Goal: Information Seeking & Learning: Learn about a topic

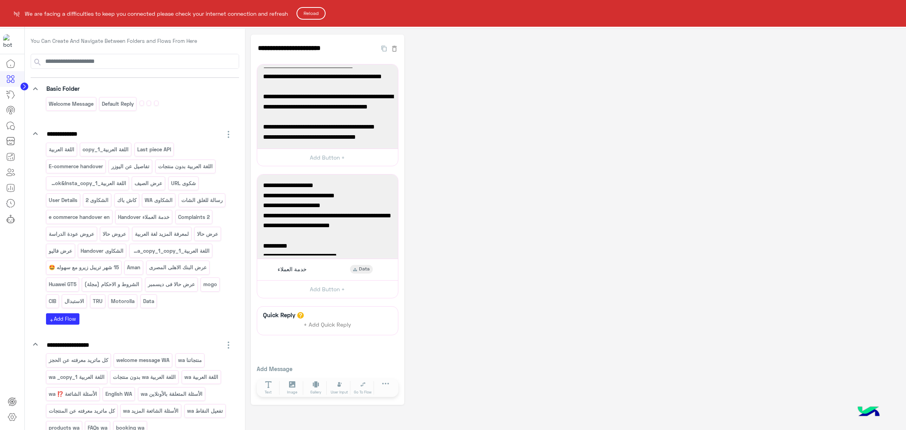
scroll to position [59, 0]
click at [311, 10] on button "Reload" at bounding box center [311, 13] width 29 height 13
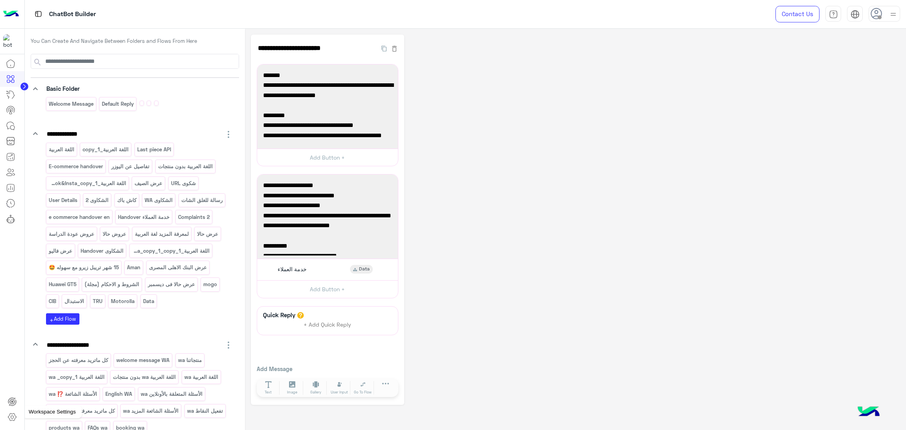
click at [10, 418] on icon at bounding box center [11, 417] width 9 height 9
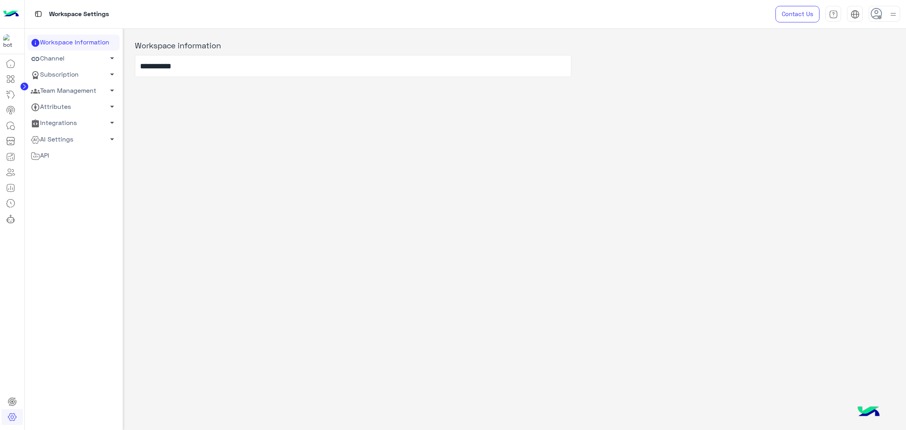
click at [91, 88] on link "Team Management arrow_drop_down" at bounding box center [74, 91] width 92 height 16
click at [81, 106] on link "Team Members" at bounding box center [74, 106] width 92 height 14
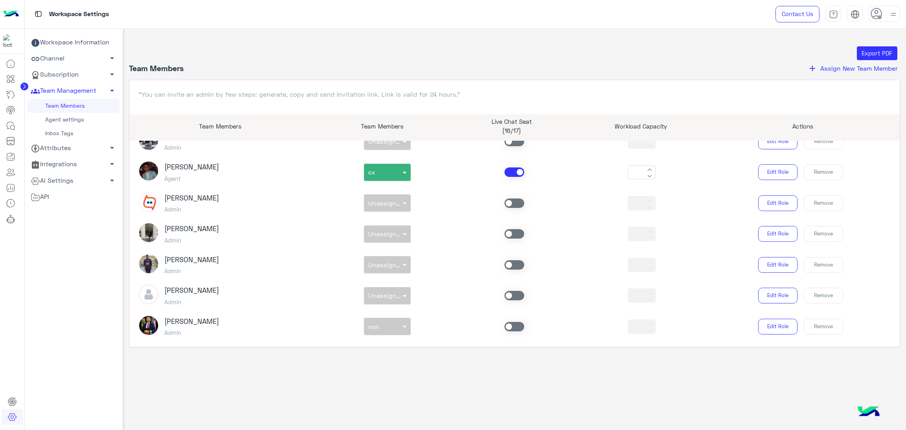
scroll to position [413, 0]
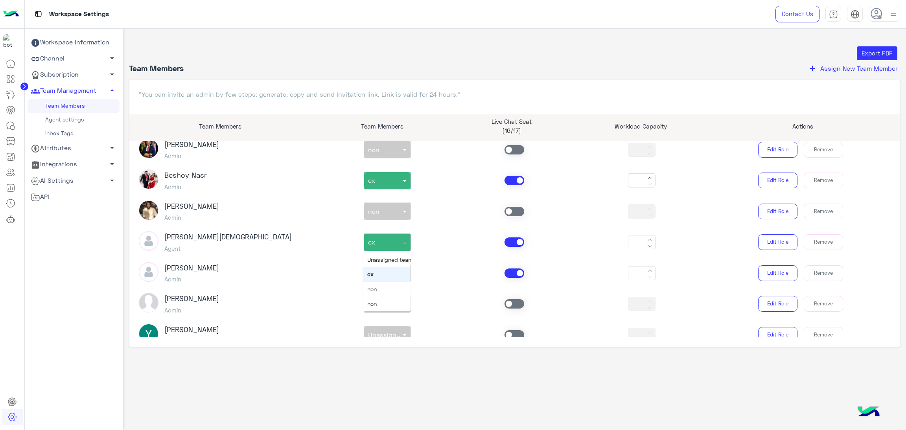
click at [377, 244] on input "text" at bounding box center [378, 241] width 20 height 8
click at [776, 236] on button "Edit Role" at bounding box center [777, 242] width 39 height 16
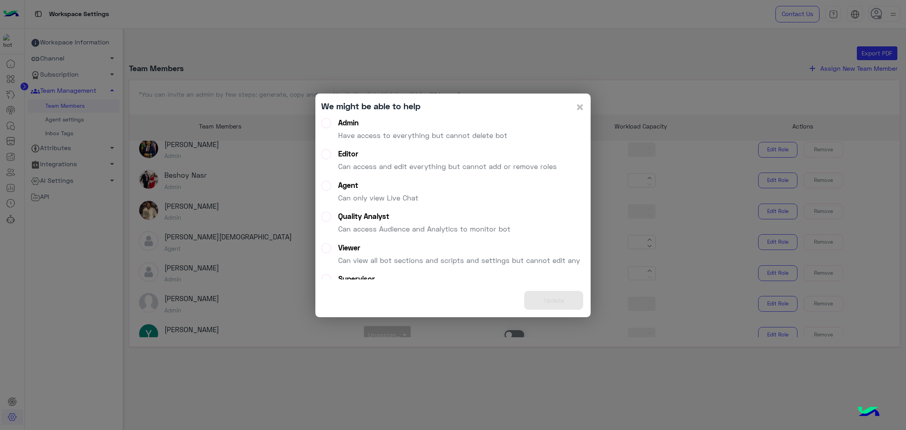
click at [326, 136] on label "Admin Have access to everything but cannot delete bot" at bounding box center [414, 132] width 186 height 28
click at [579, 106] on span "×" at bounding box center [579, 107] width 9 height 18
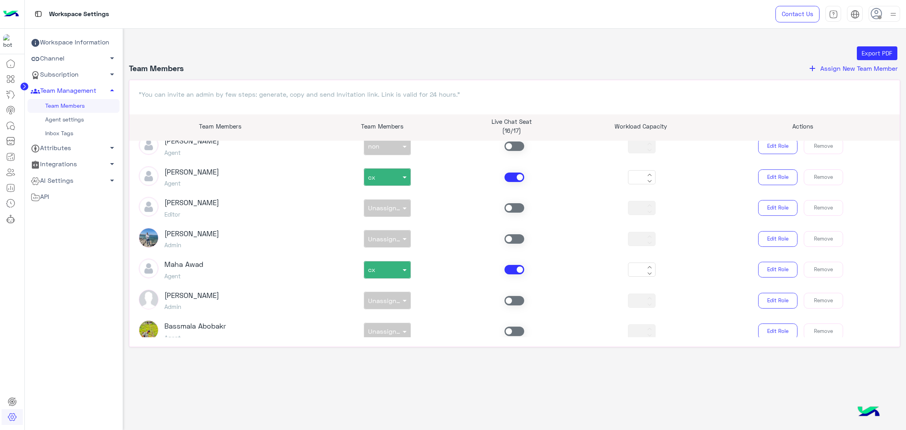
scroll to position [944, 0]
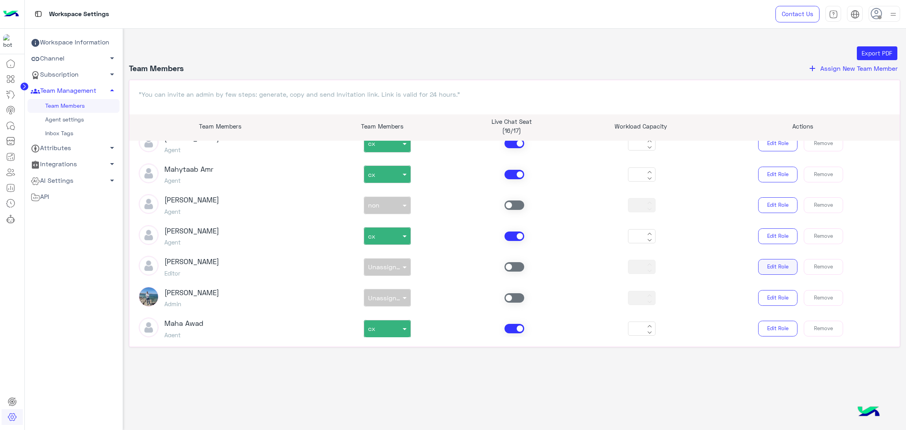
click at [773, 265] on button "Edit Role" at bounding box center [777, 267] width 39 height 16
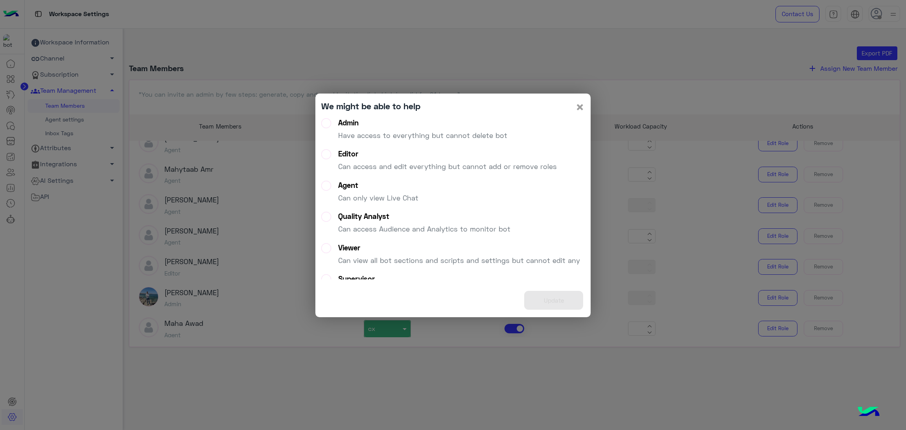
click at [580, 102] on span "×" at bounding box center [579, 107] width 9 height 18
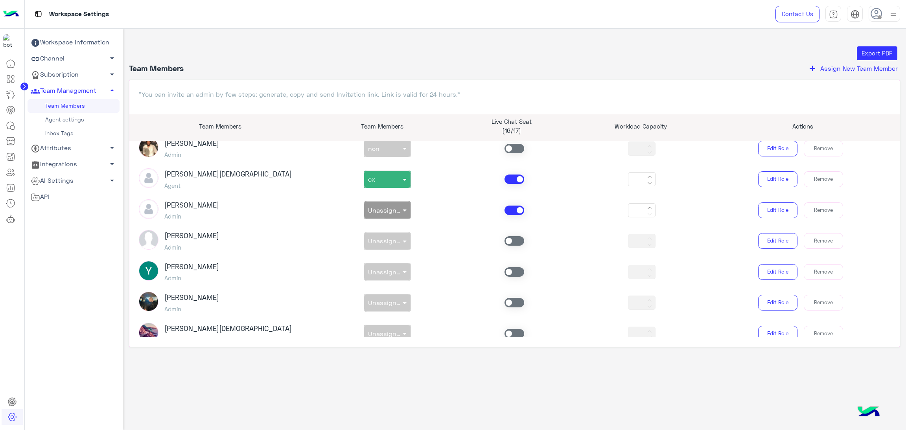
scroll to position [472, 0]
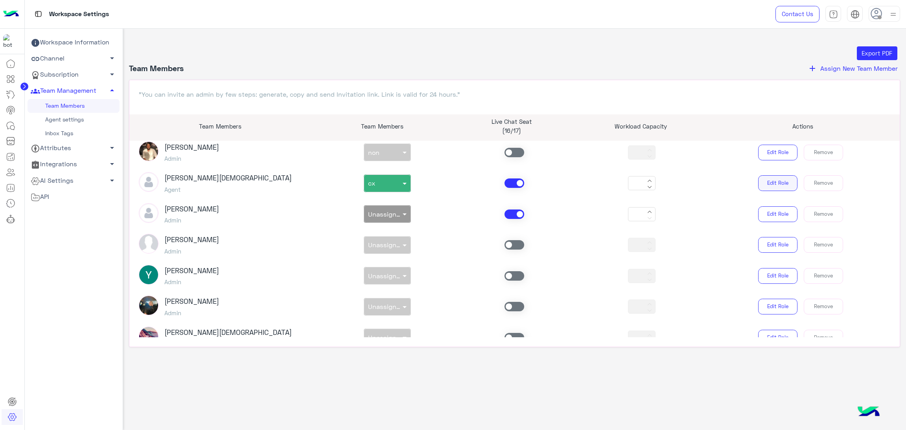
click at [784, 186] on button "Edit Role" at bounding box center [777, 183] width 39 height 16
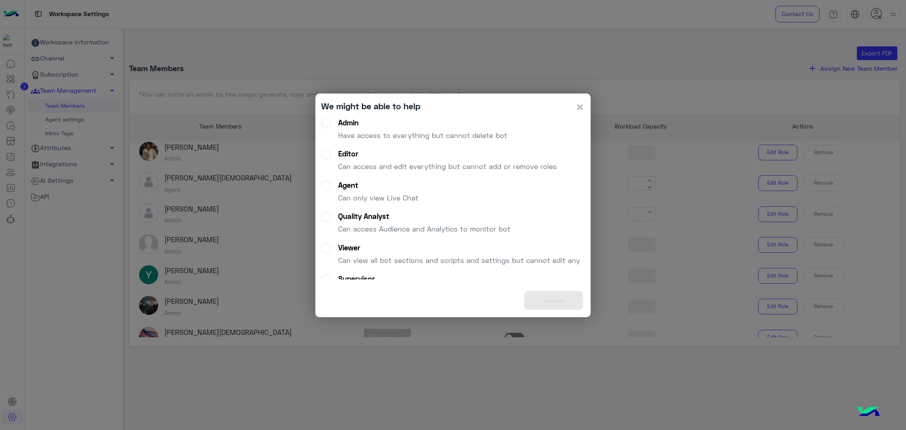
click at [333, 163] on label "Editor Can access and edit everything but cannot add or remove roles" at bounding box center [439, 163] width 236 height 28
click at [550, 304] on button "Update" at bounding box center [553, 300] width 59 height 19
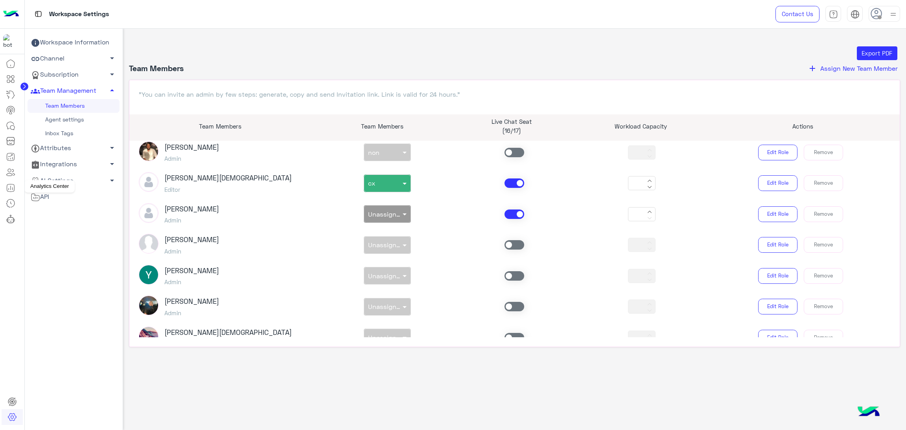
click at [13, 185] on icon at bounding box center [10, 187] width 9 height 9
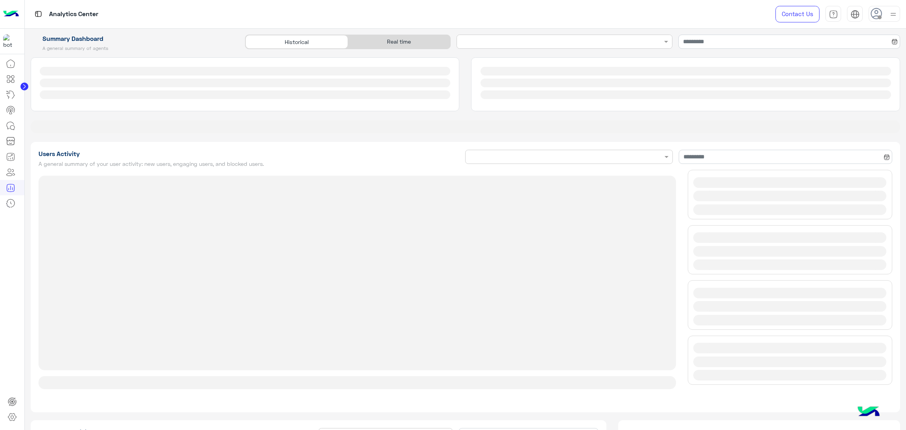
type input "**********"
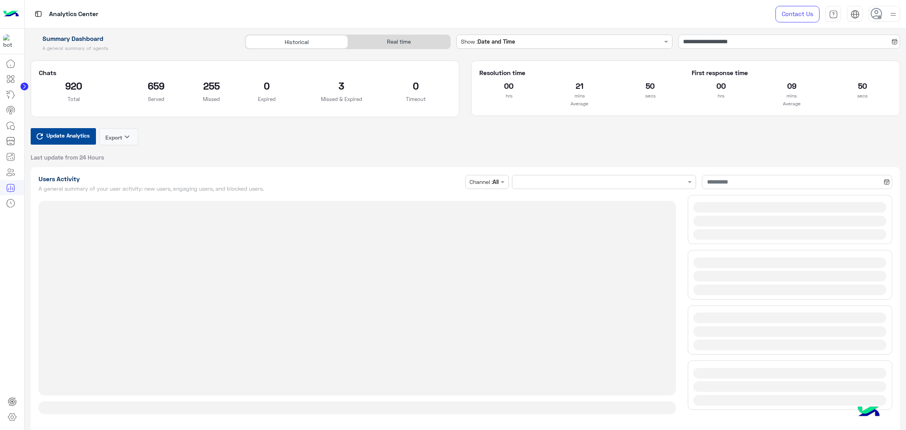
type input "**********"
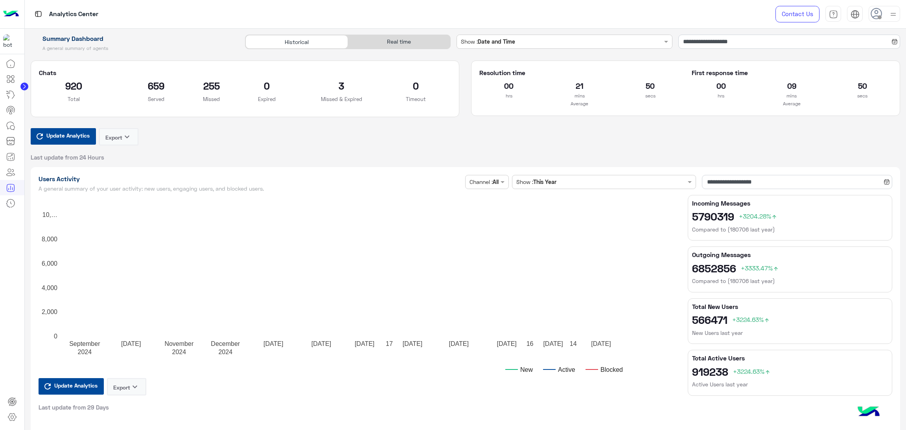
type input "**********"
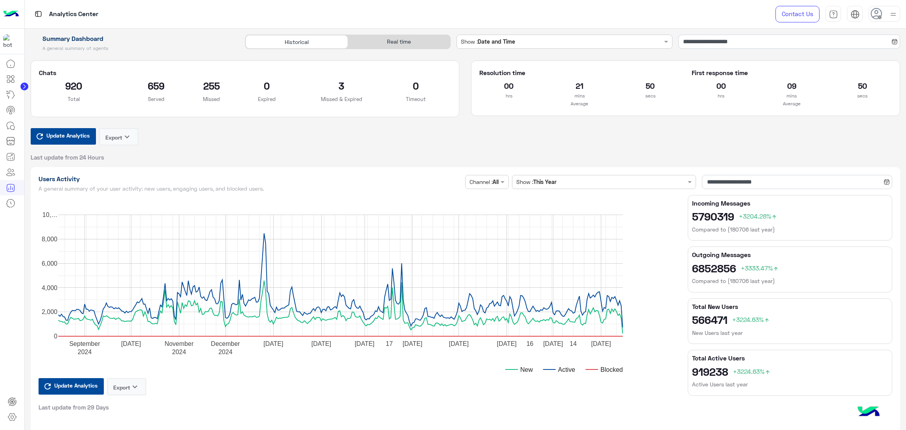
type input "**********"
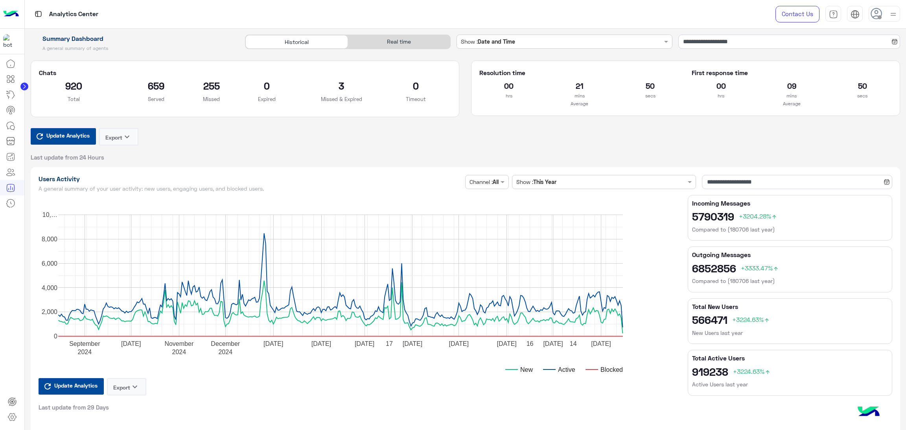
type input "**********"
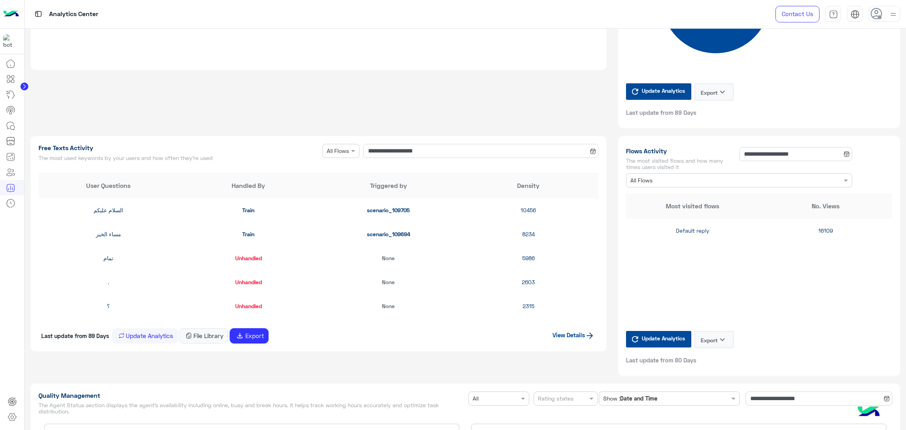
type input "**********"
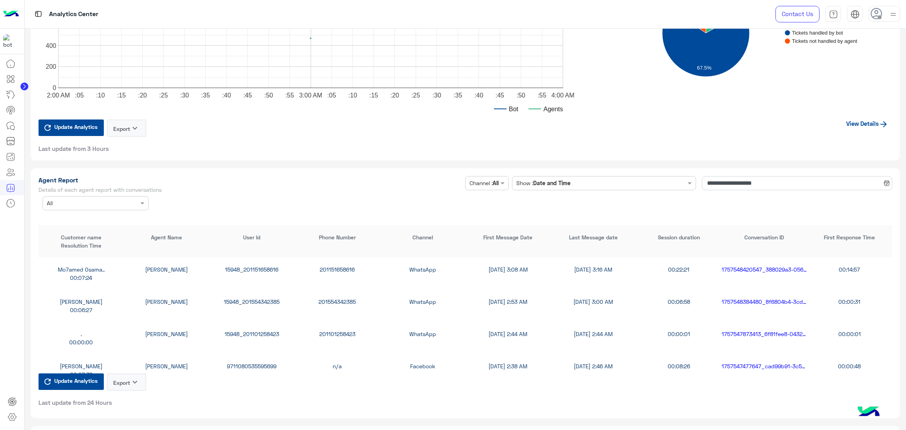
scroll to position [1947, 0]
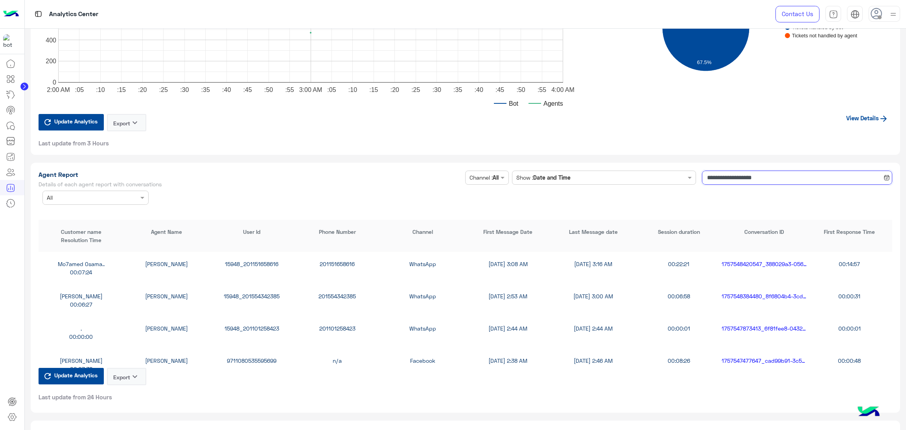
click at [754, 174] on input "**********" at bounding box center [797, 178] width 190 height 14
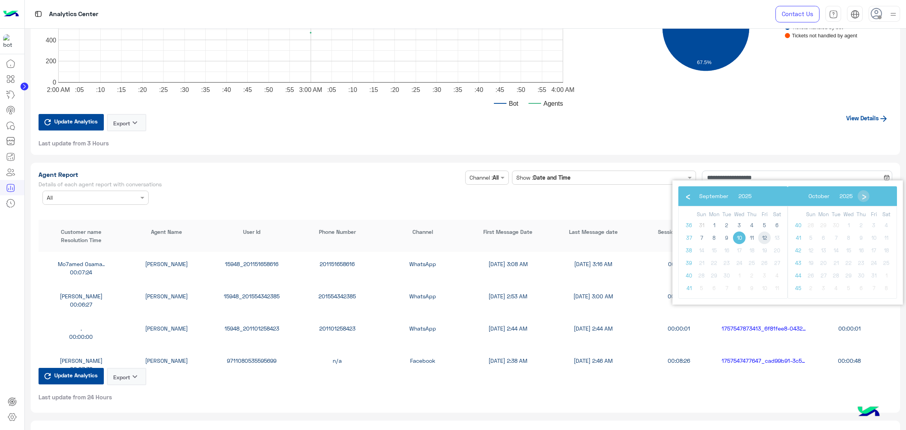
click at [762, 242] on span "12" at bounding box center [764, 238] width 13 height 13
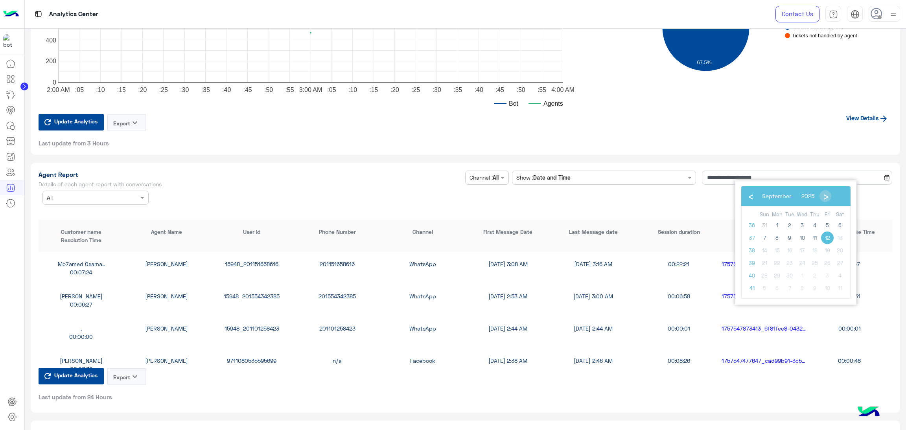
click at [830, 236] on span "12" at bounding box center [827, 238] width 13 height 13
type input "**********"
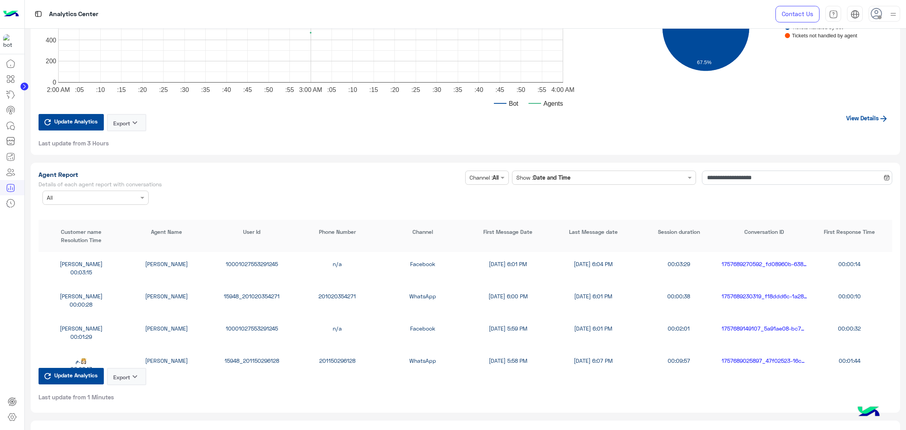
click at [136, 380] on button "Export keyboard_arrow_down" at bounding box center [126, 376] width 39 height 17
click at [126, 391] on button "CSV" at bounding box center [126, 391] width 39 height 15
click at [121, 376] on button "Export keyboard_arrow_down" at bounding box center [126, 376] width 39 height 17
click at [127, 389] on button "CSV" at bounding box center [126, 391] width 39 height 15
click at [6, 414] on link at bounding box center [12, 417] width 21 height 16
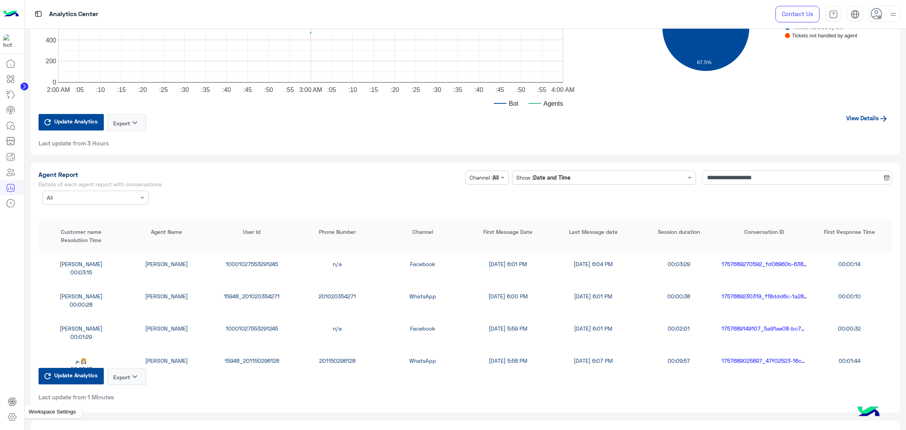
click at [11, 419] on icon at bounding box center [11, 417] width 9 height 9
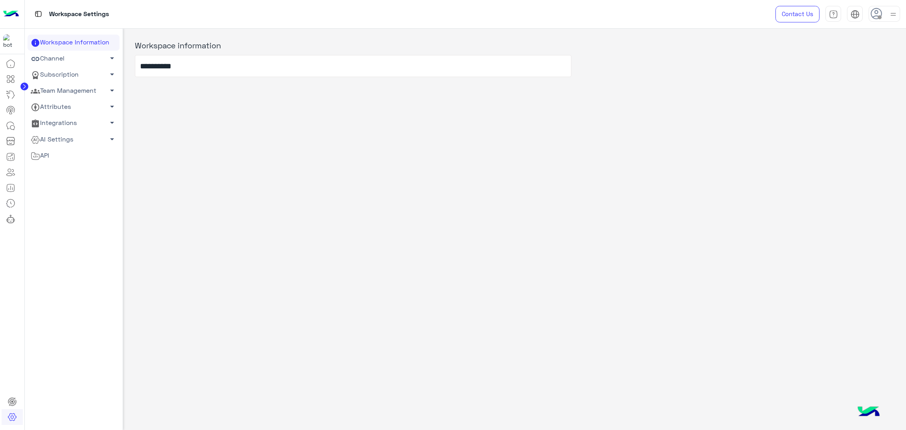
click at [68, 90] on link "Team Management arrow_drop_down" at bounding box center [74, 91] width 92 height 16
click at [15, 401] on icon at bounding box center [12, 402] width 8 height 8
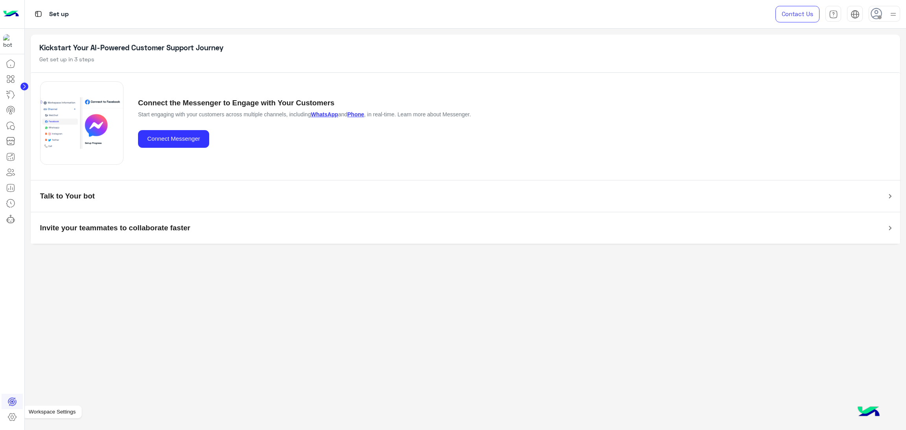
click at [10, 417] on icon at bounding box center [11, 417] width 9 height 9
click at [11, 204] on icon at bounding box center [10, 203] width 9 height 9
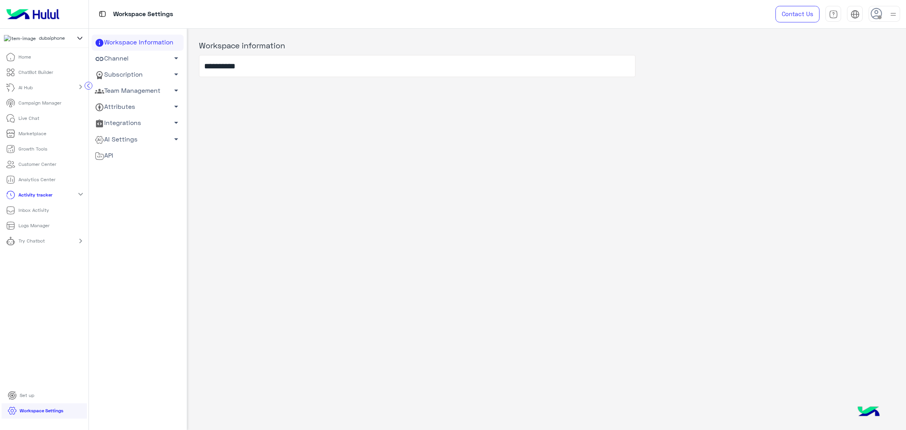
click at [42, 225] on p "Logs Manager" at bounding box center [33, 225] width 31 height 7
click at [30, 229] on p "Logs Manager" at bounding box center [33, 225] width 31 height 7
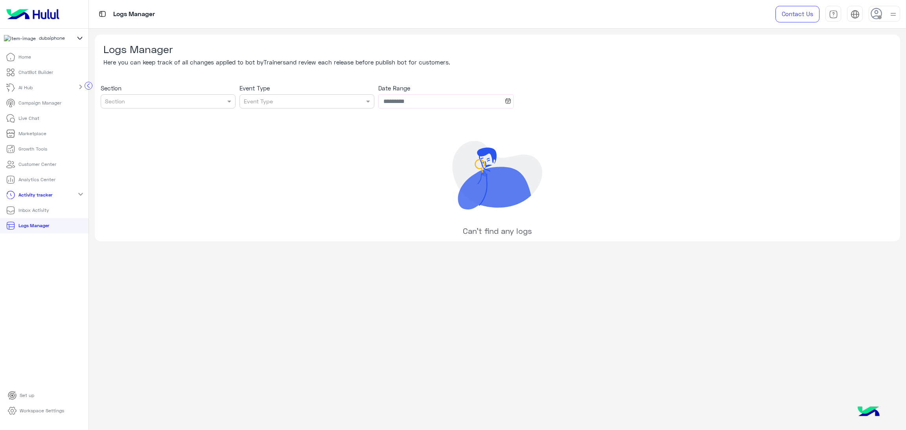
type input "**********"
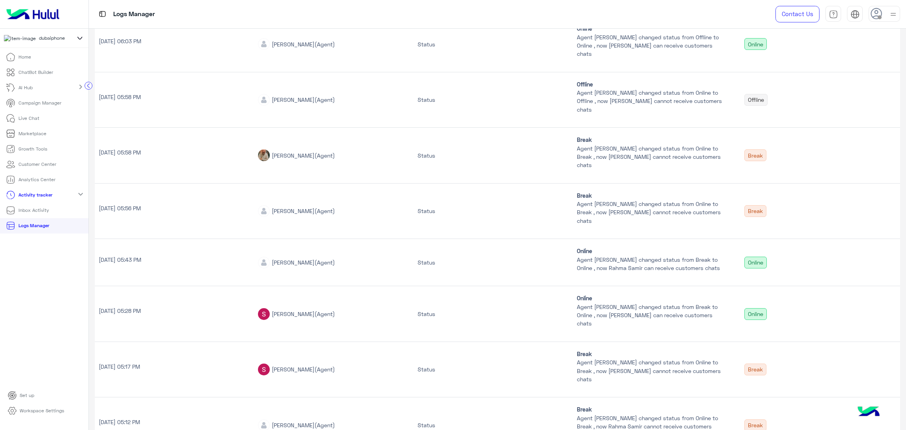
scroll to position [310, 0]
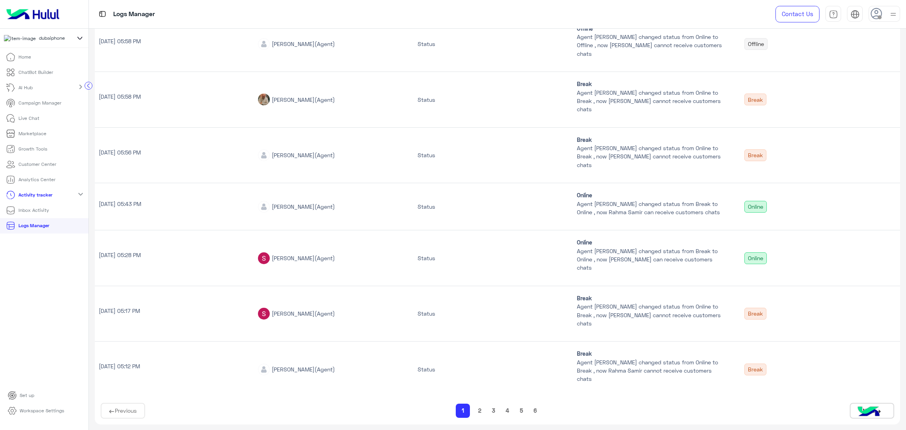
click at [534, 409] on button "6" at bounding box center [535, 410] width 8 height 9
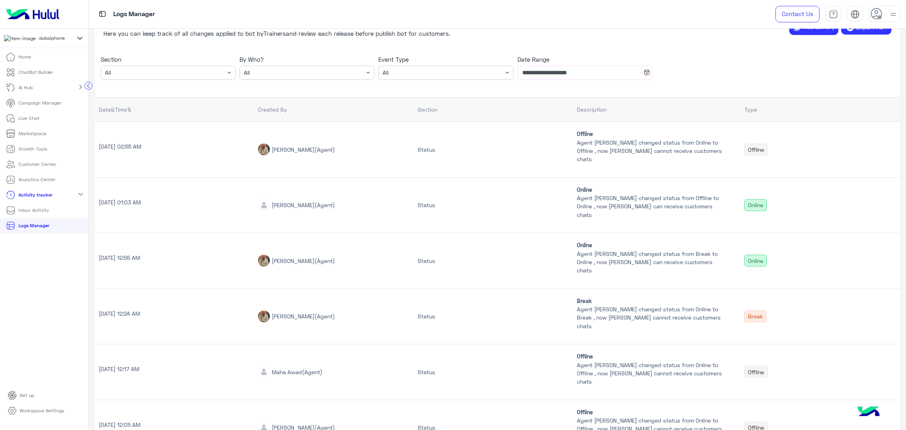
scroll to position [87, 0]
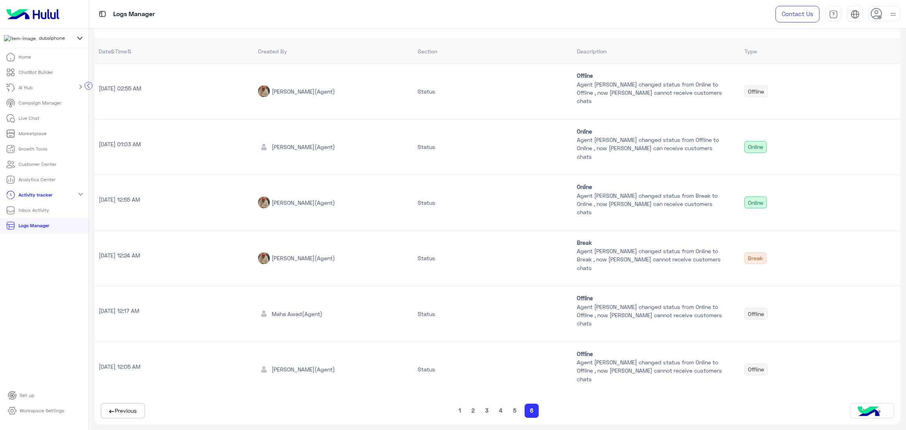
click at [513, 413] on button "5" at bounding box center [515, 410] width 8 height 9
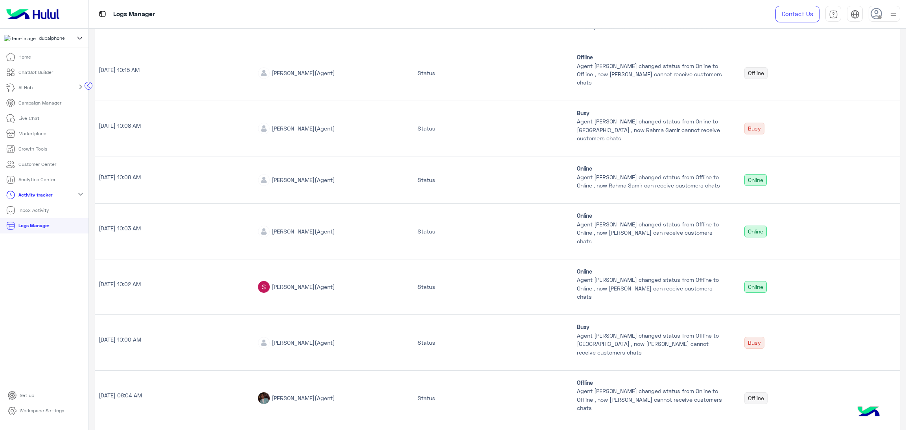
scroll to position [310, 0]
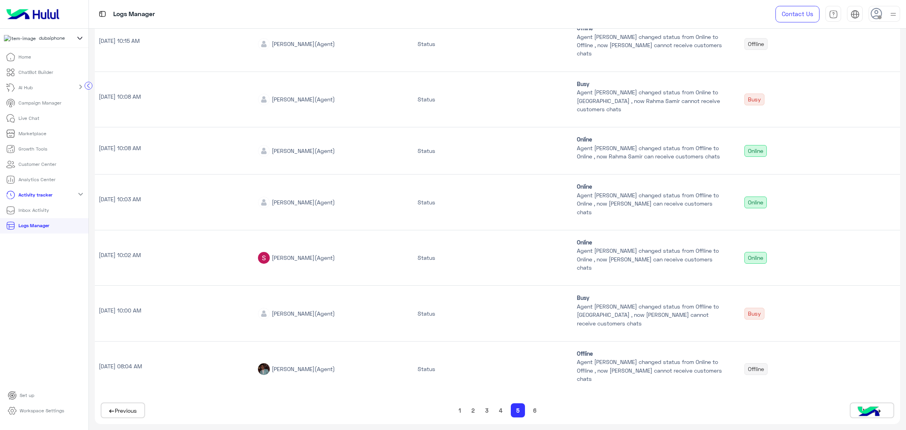
click at [497, 411] on button "4" at bounding box center [501, 410] width 8 height 9
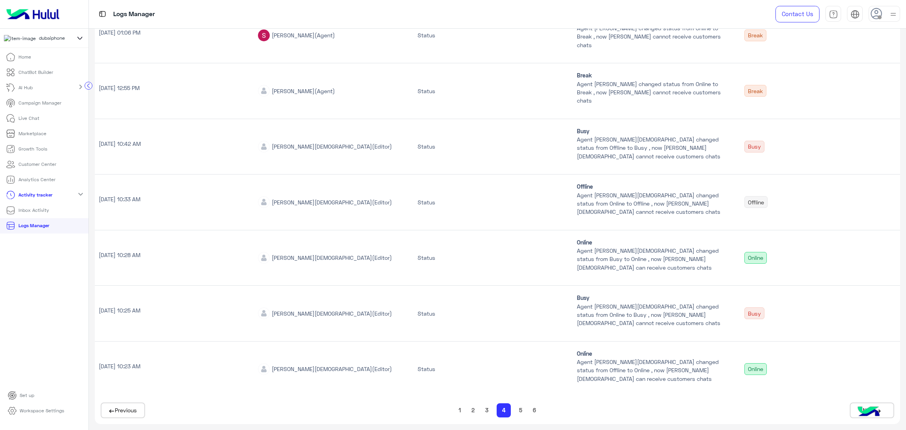
click at [481, 408] on div "1 2 3 4 5 6" at bounding box center [498, 411] width 88 height 14
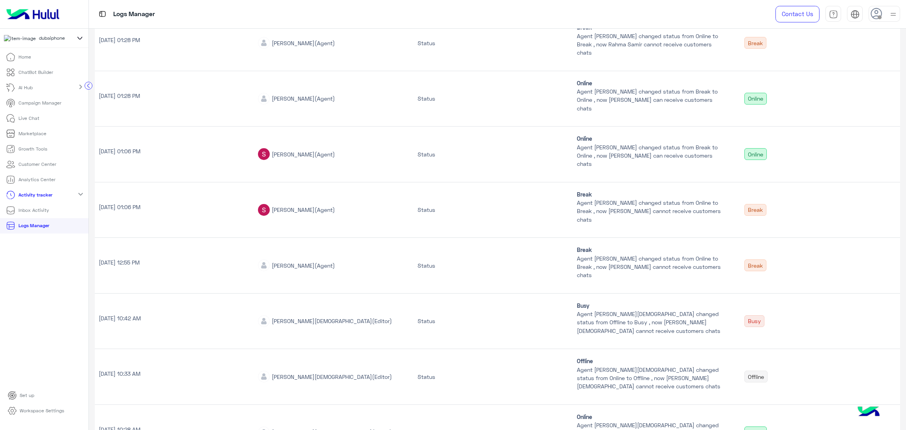
scroll to position [133, 0]
click at [138, 210] on p "[DATE] 01:06 PM" at bounding box center [175, 209] width 152 height 8
click at [129, 154] on p "[DATE] 01:06 PM" at bounding box center [175, 153] width 152 height 8
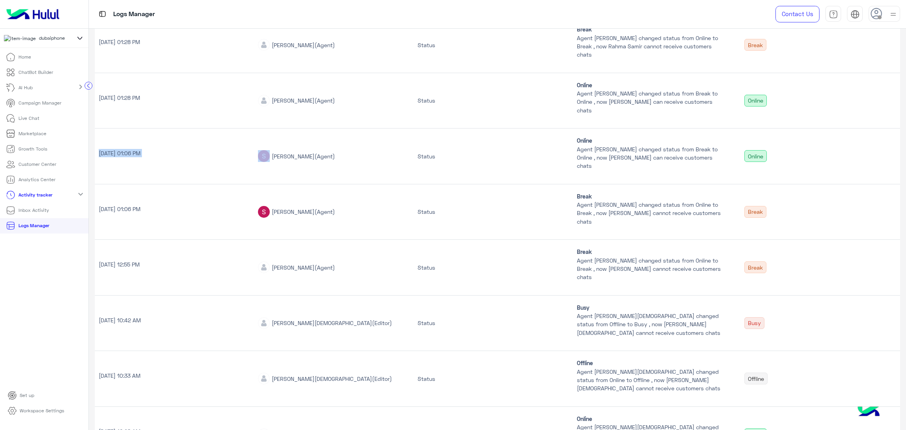
click at [129, 154] on p "[DATE] 01:06 PM" at bounding box center [175, 153] width 152 height 8
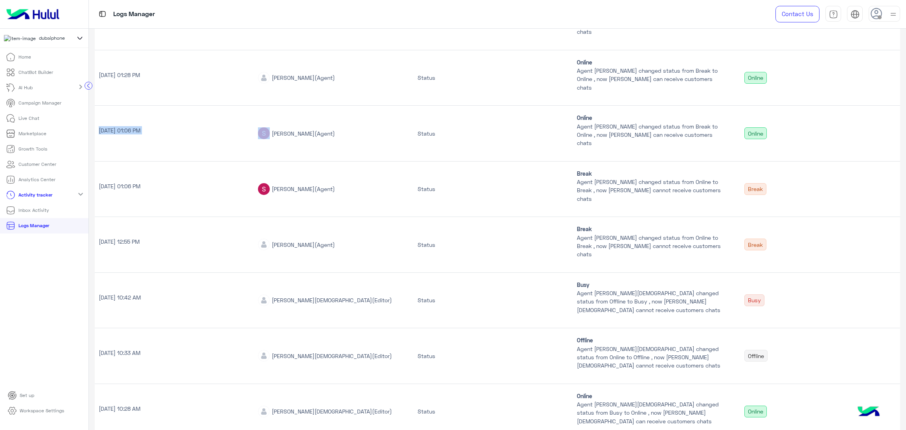
scroll to position [310, 0]
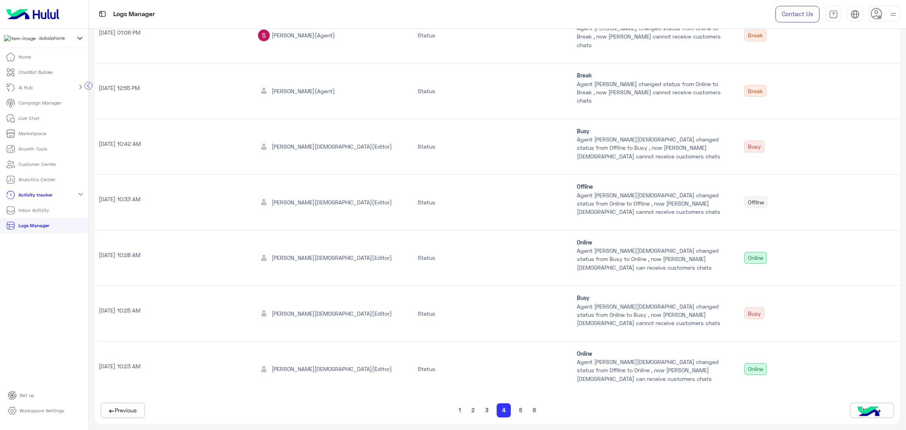
click at [483, 409] on button "3" at bounding box center [487, 410] width 8 height 9
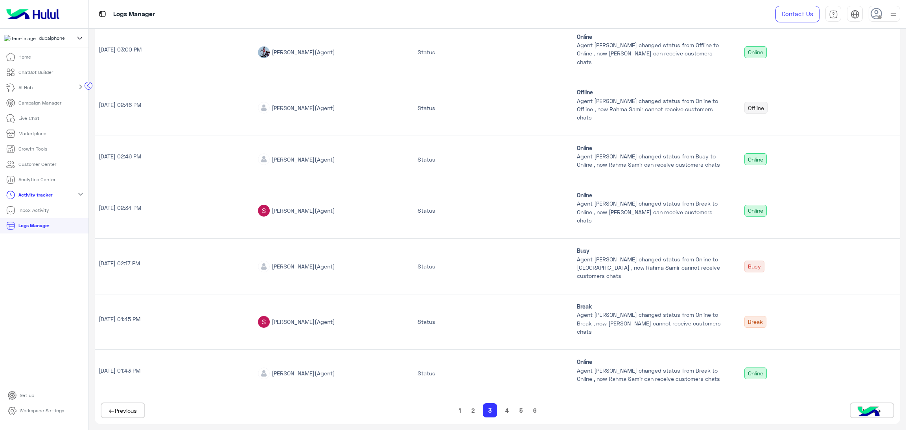
scroll to position [302, 0]
click at [469, 407] on button "2" at bounding box center [473, 410] width 8 height 9
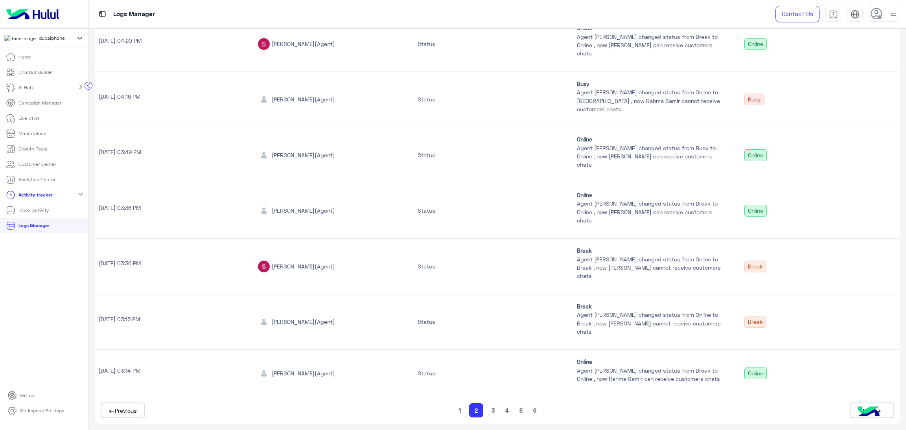
click at [457, 413] on button "1" at bounding box center [459, 410] width 7 height 9
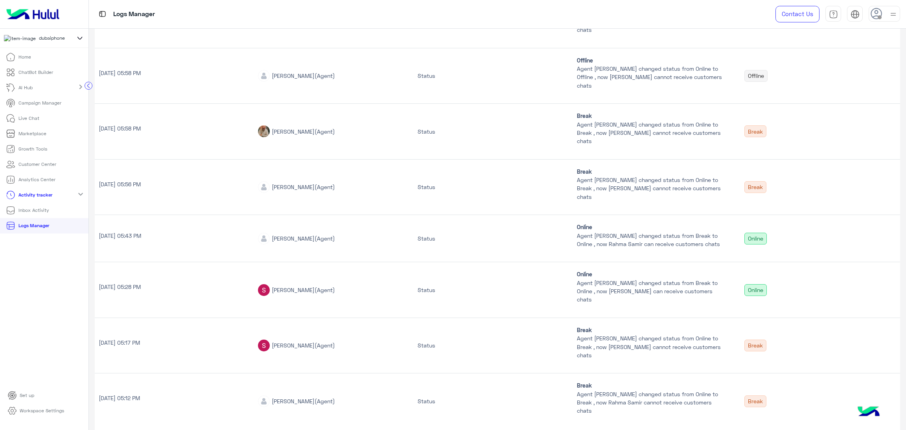
scroll to position [310, 0]
